Goal: Task Accomplishment & Management: Complete application form

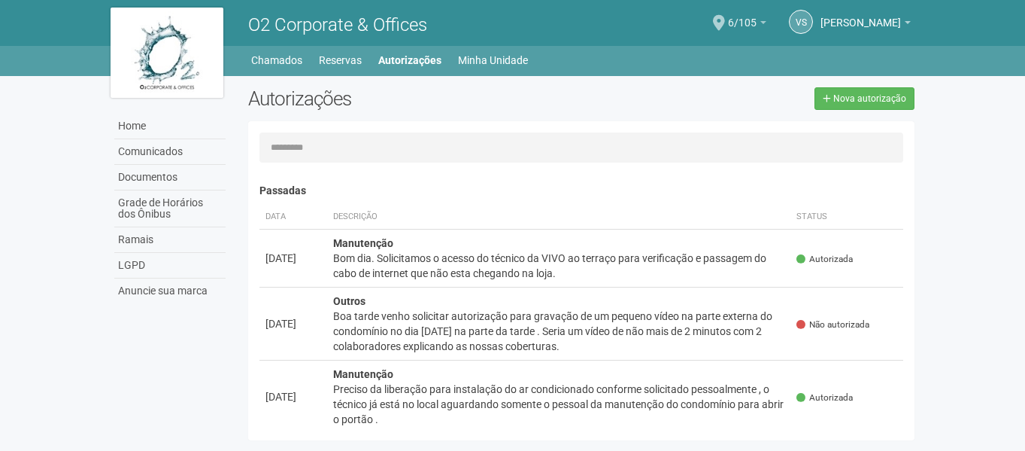
click at [760, 22] on b at bounding box center [763, 22] width 6 height 3
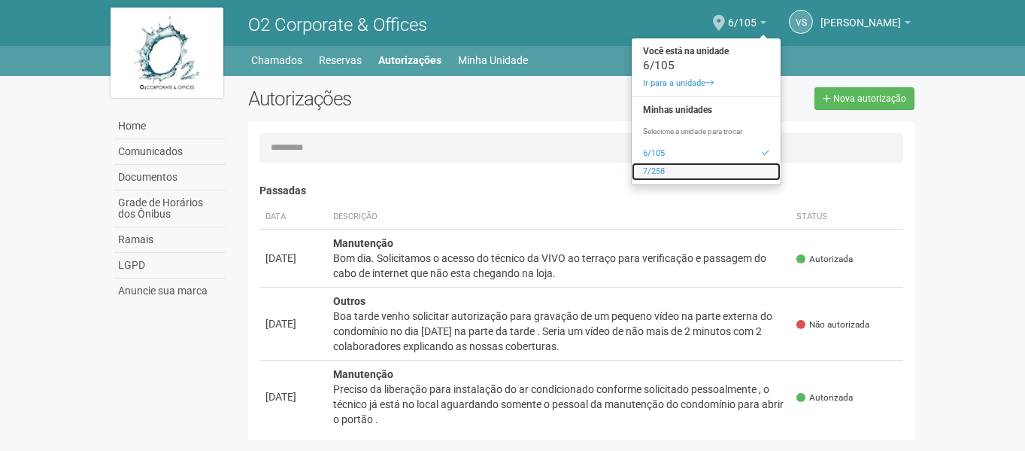
click at [646, 175] on link "7/258" at bounding box center [706, 171] width 149 height 18
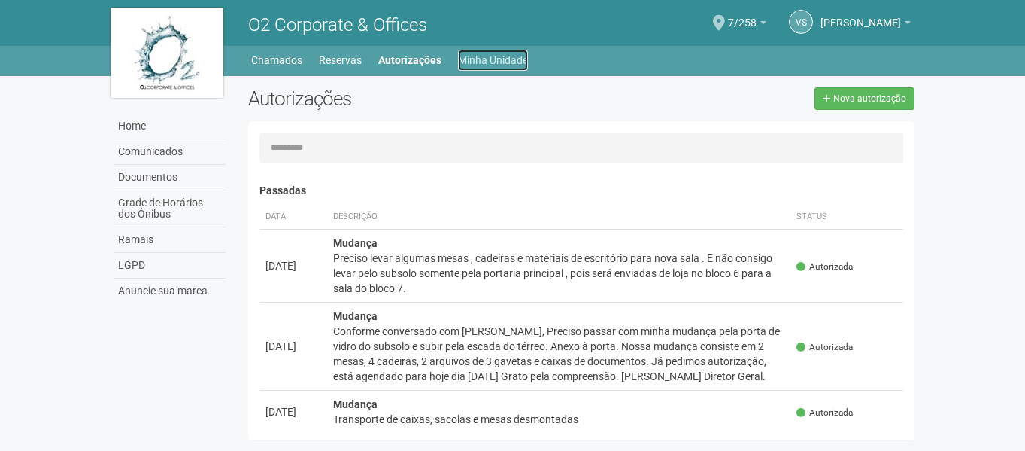
click at [467, 65] on link "Minha Unidade" at bounding box center [493, 60] width 70 height 21
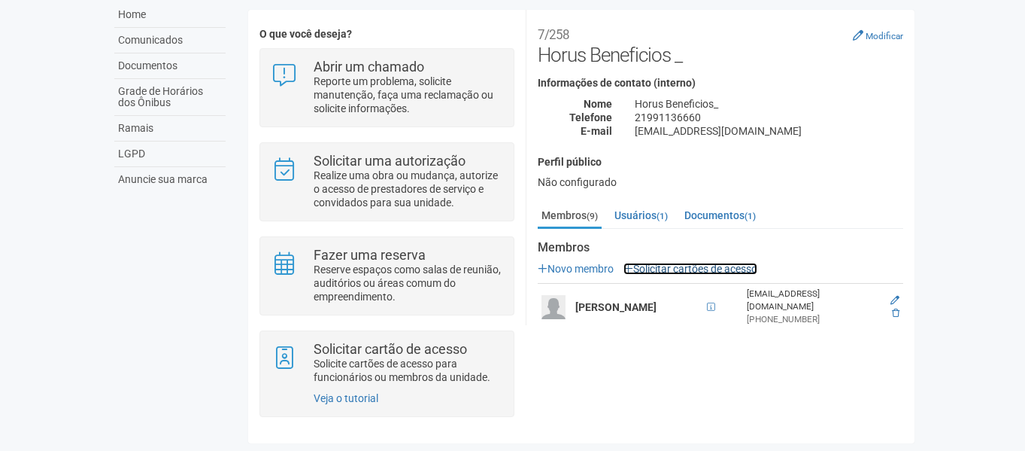
click at [689, 267] on link "Solicitar cartões de acesso" at bounding box center [690, 268] width 134 height 12
